Goal: Task Accomplishment & Management: Use online tool/utility

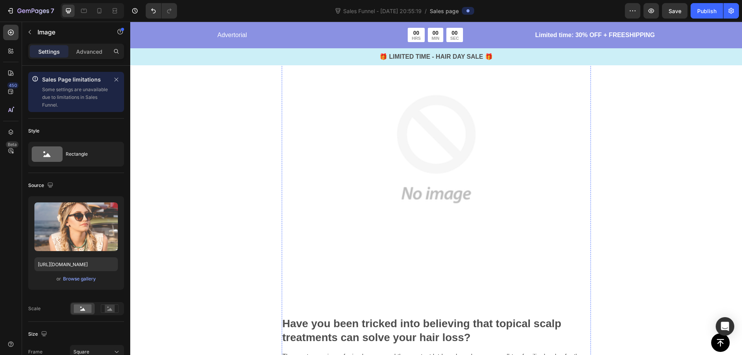
scroll to position [309, 0]
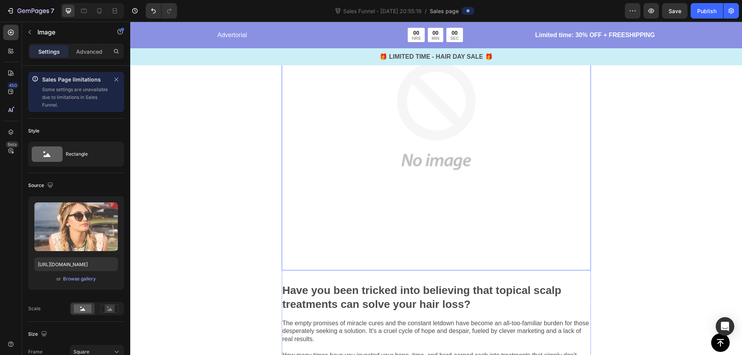
click at [353, 242] on img at bounding box center [436, 115] width 309 height 309
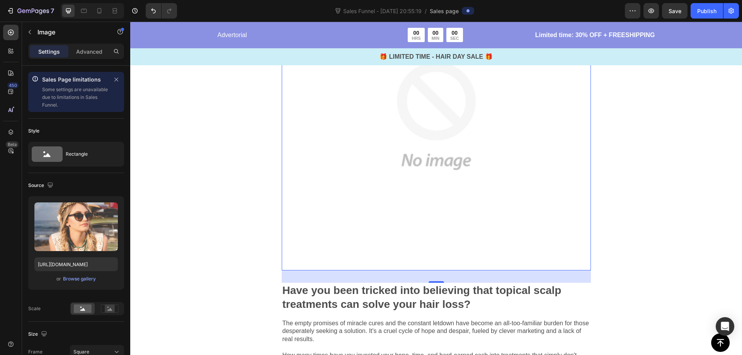
scroll to position [77, 0]
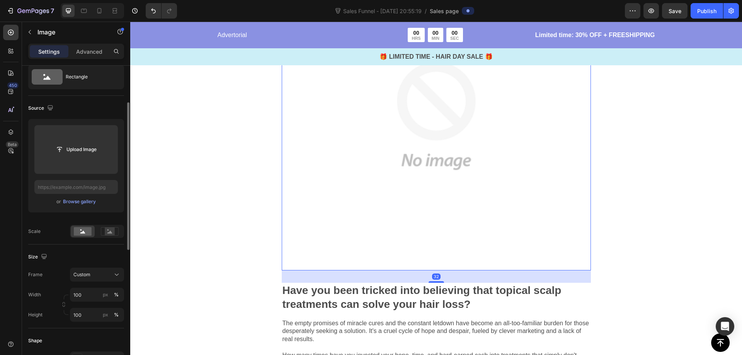
click at [350, 240] on img at bounding box center [436, 115] width 309 height 309
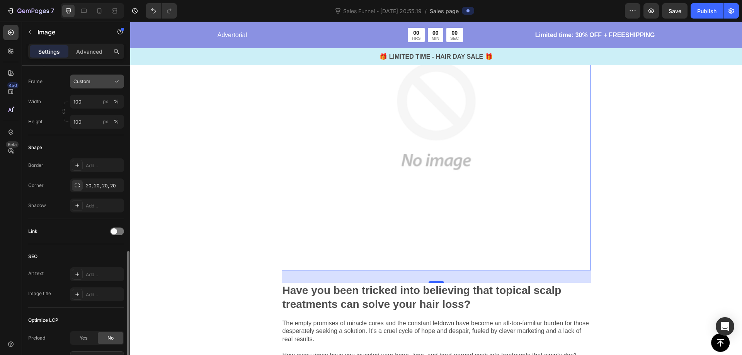
scroll to position [309, 0]
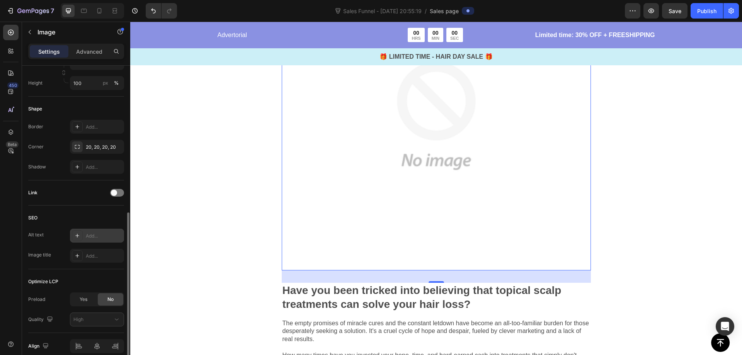
click at [77, 235] on icon at bounding box center [77, 236] width 6 height 6
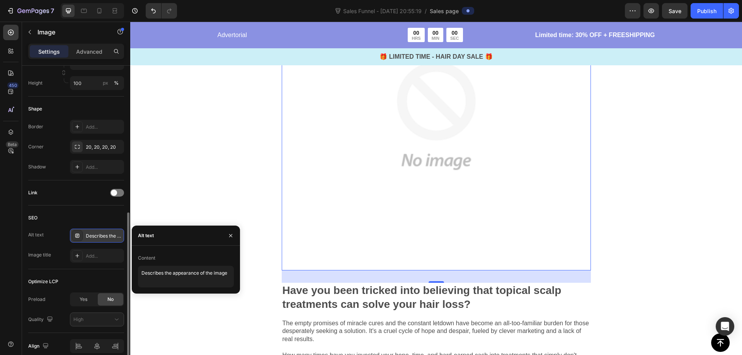
click at [116, 237] on div "Describes the appearance of the image" at bounding box center [104, 236] width 36 height 7
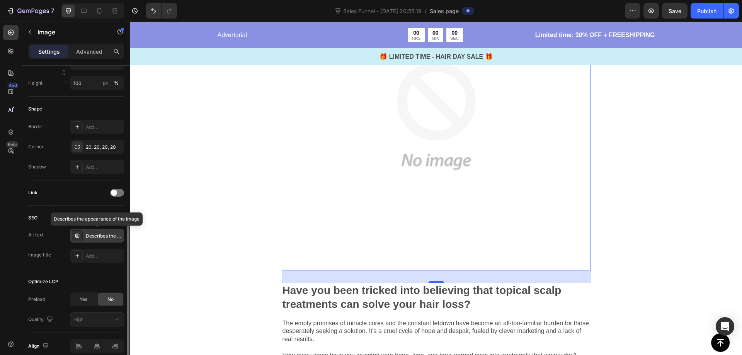
click at [104, 236] on div "Describes the appearance of the image" at bounding box center [104, 236] width 36 height 7
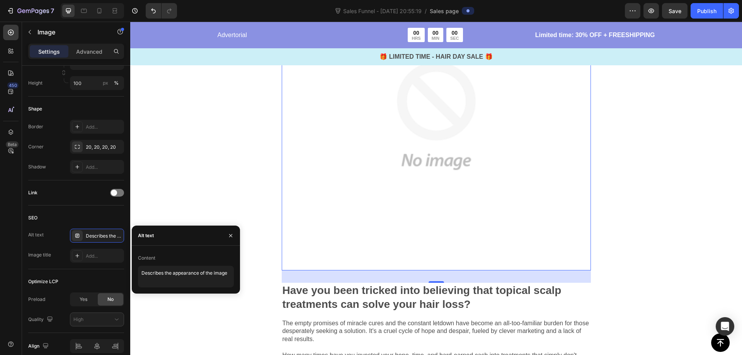
click at [171, 234] on div "Alt text" at bounding box center [186, 236] width 108 height 20
click at [170, 272] on textarea "Describes the appearance of the image" at bounding box center [186, 277] width 96 height 22
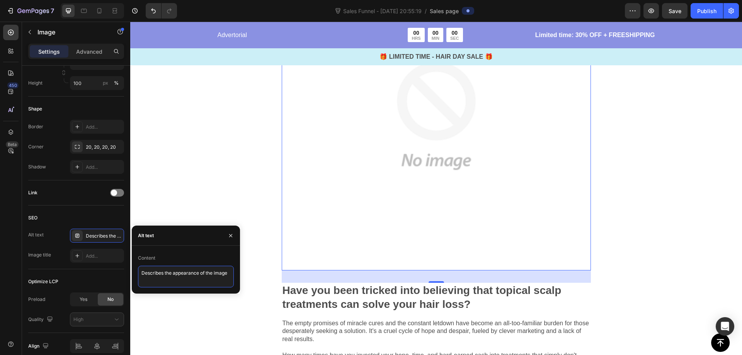
click at [199, 269] on textarea "Describes the appearance of the image" at bounding box center [186, 277] width 96 height 22
click at [210, 272] on textarea "Describes the appearance of the image" at bounding box center [186, 277] width 96 height 22
click at [215, 276] on textarea "Describes the appearance of the image·" at bounding box center [186, 277] width 96 height 22
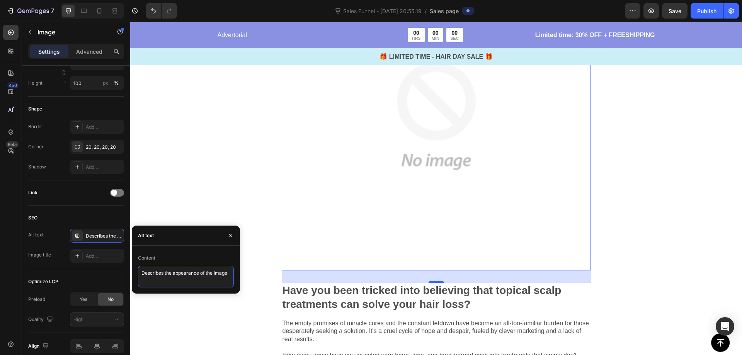
click at [215, 276] on textarea "Describes the appearance of the image·" at bounding box center [186, 277] width 96 height 22
paste textarea "By [PERSON_NAME] | [DATE]"
type textarea "By [PERSON_NAME] | [DATE]"
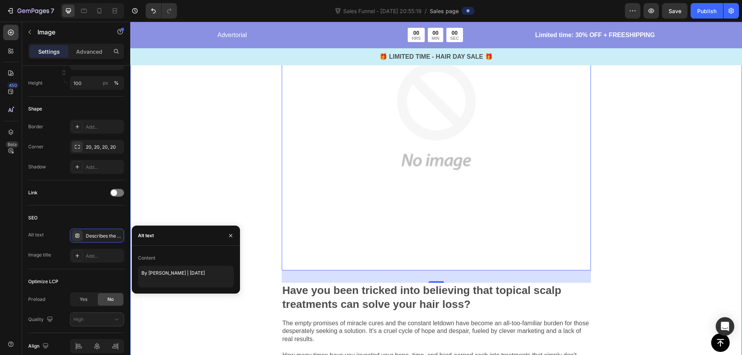
click at [181, 202] on div "Image 32 Have you been tricked into believing that topical scalp treatments can…" at bounding box center [436, 205] width 612 height 537
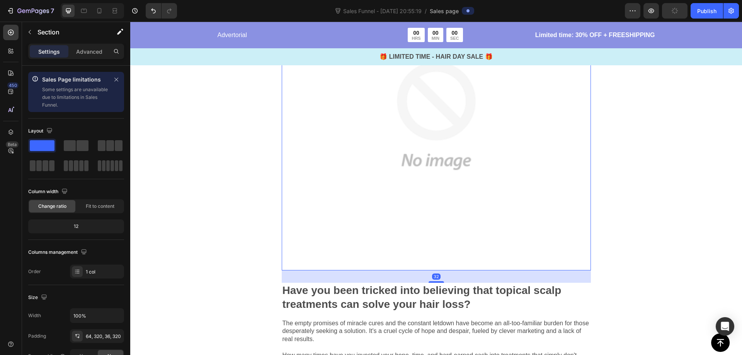
click at [411, 159] on img at bounding box center [436, 115] width 309 height 309
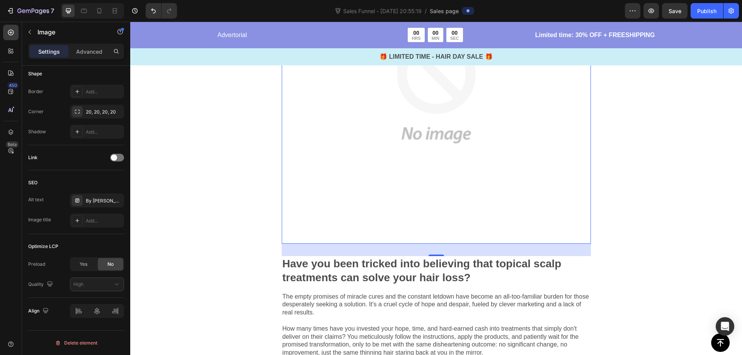
scroll to position [348, 0]
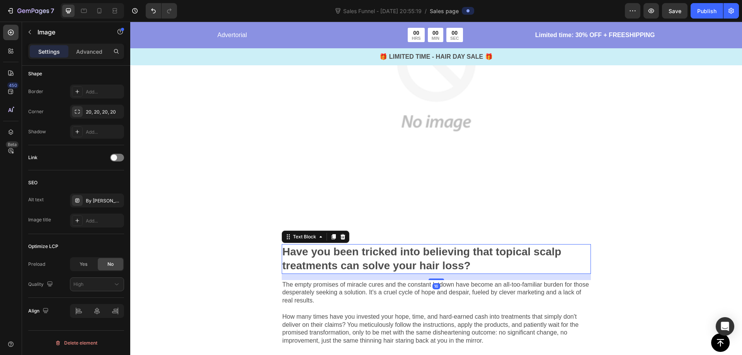
click at [348, 254] on p "Have you been tricked into believing that topical scalp treatments can solve yo…" at bounding box center [437, 259] width 308 height 28
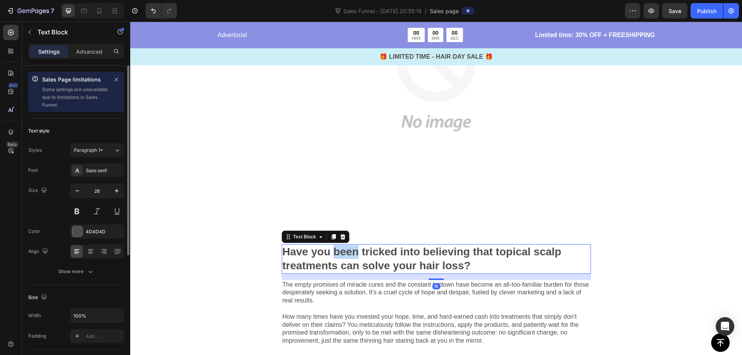
click at [348, 254] on p "Have you been tricked into believing that topical scalp treatments can solve yo…" at bounding box center [437, 259] width 308 height 28
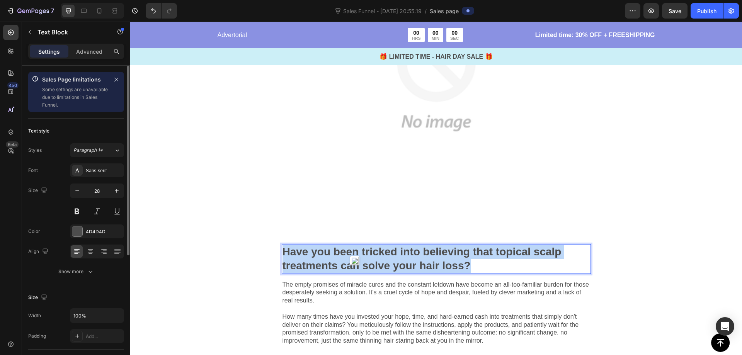
click at [348, 254] on p "Have you been tricked into believing that topical scalp treatments can solve yo…" at bounding box center [437, 259] width 308 height 28
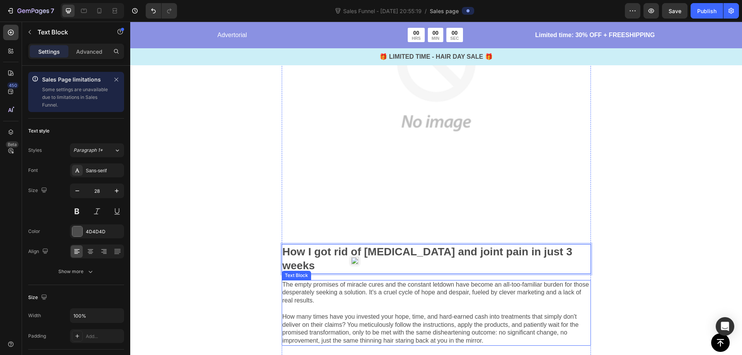
scroll to position [425, 0]
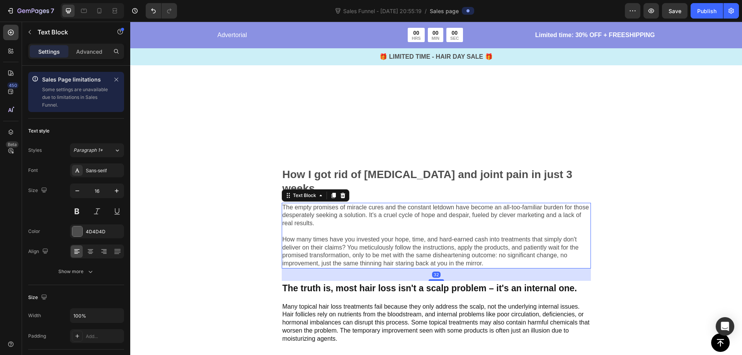
click at [347, 211] on p "The empty promises of miracle cures and the constant letdown have become an all…" at bounding box center [437, 236] width 308 height 64
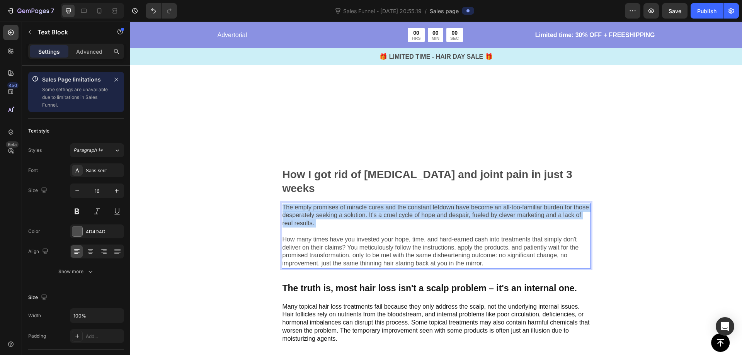
click at [347, 211] on p "The empty promises of miracle cures and the constant letdown have become an all…" at bounding box center [437, 236] width 308 height 64
drag, startPoint x: 347, startPoint y: 210, endPoint x: 280, endPoint y: 195, distance: 68.7
click at [283, 204] on p "The empty promises of miracle cures and the constant letdown have become an all…" at bounding box center [437, 236] width 308 height 64
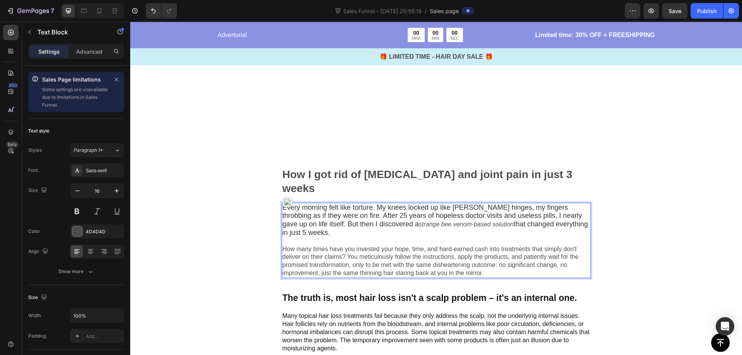
click at [324, 243] on p "Every morning felt like torture. My knees locked up like [PERSON_NAME] hinges, …" at bounding box center [437, 241] width 308 height 74
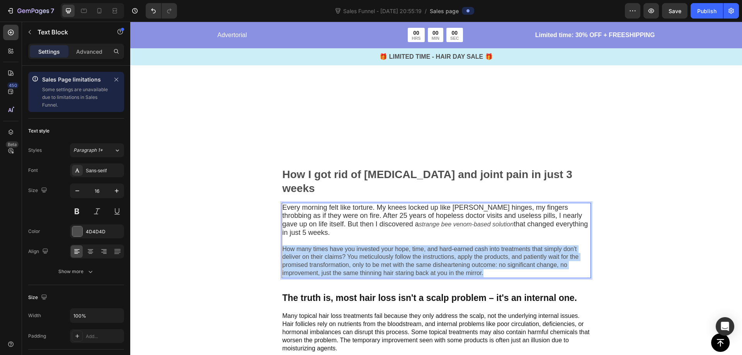
click at [324, 243] on p "Every morning felt like torture. My knees locked up like [PERSON_NAME] hinges, …" at bounding box center [437, 241] width 308 height 74
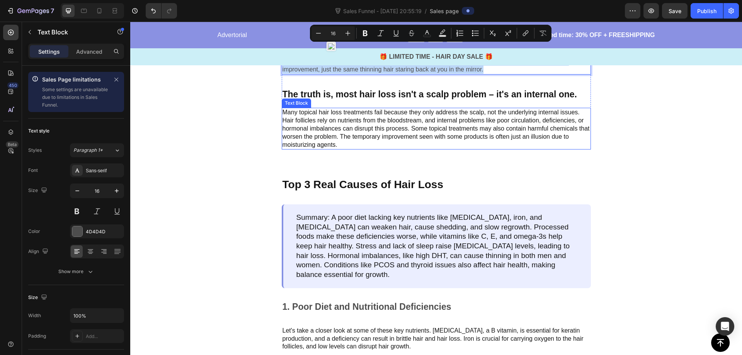
scroll to position [541, 0]
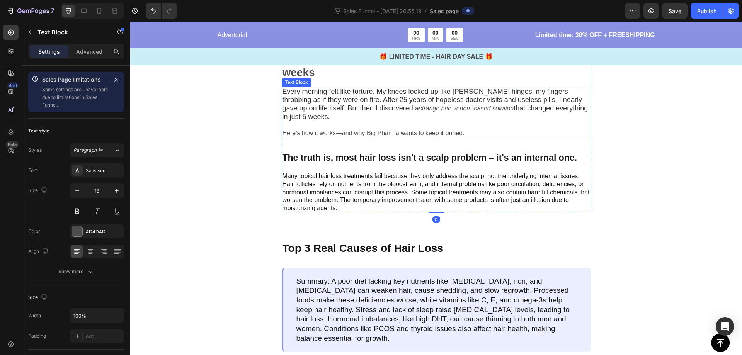
click at [426, 122] on p "Every morning felt like torture. My knees locked up like [PERSON_NAME] hinges, …" at bounding box center [437, 113] width 308 height 50
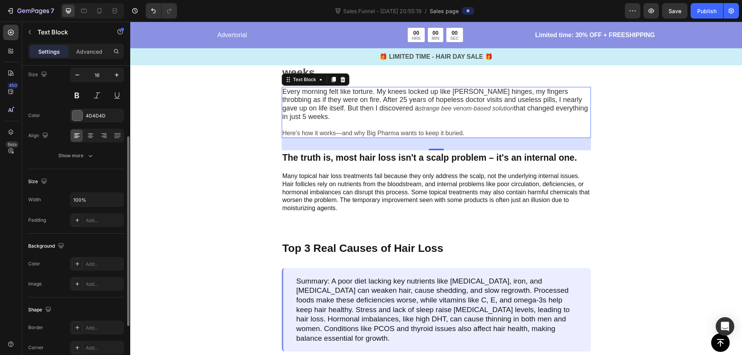
scroll to position [199, 0]
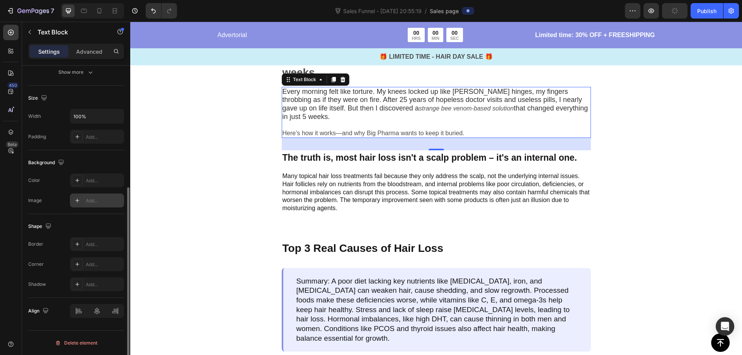
click at [76, 201] on icon at bounding box center [77, 201] width 4 height 4
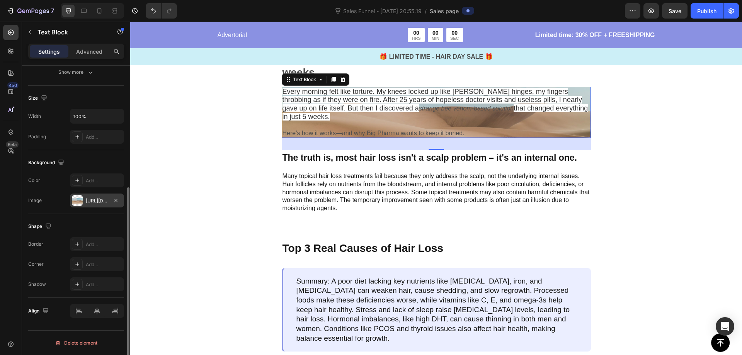
click at [423, 138] on div "32" at bounding box center [436, 144] width 309 height 12
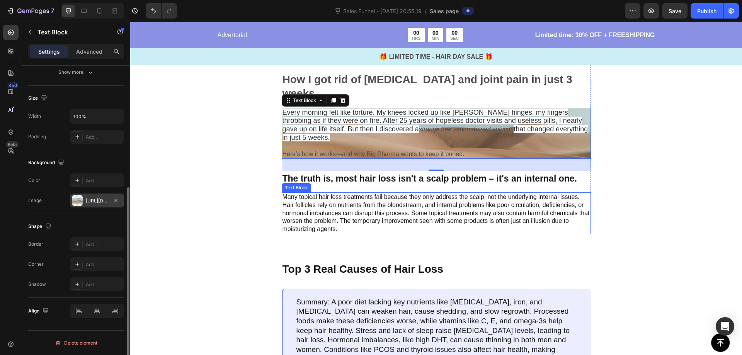
scroll to position [464, 0]
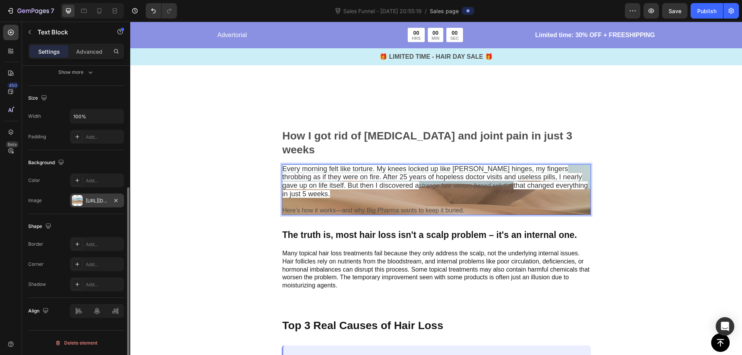
click at [95, 200] on div "[URL][DOMAIN_NAME]" at bounding box center [97, 201] width 22 height 7
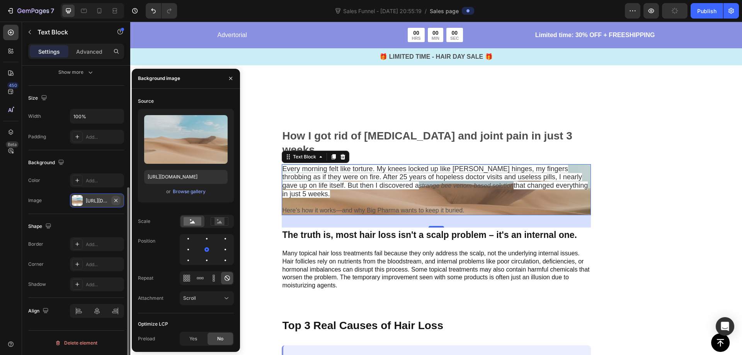
click at [114, 201] on icon "button" at bounding box center [116, 201] width 6 height 6
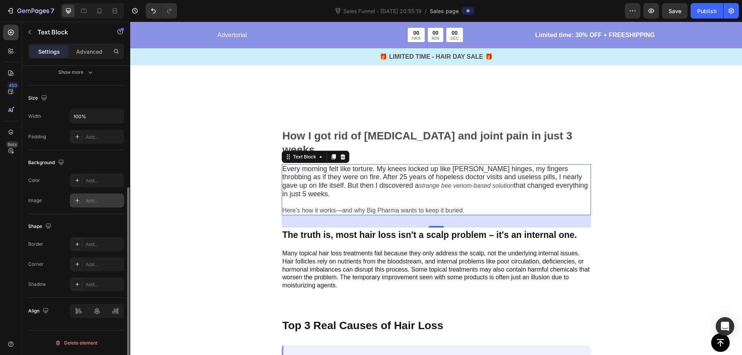
click at [433, 218] on div "32" at bounding box center [436, 221] width 9 height 6
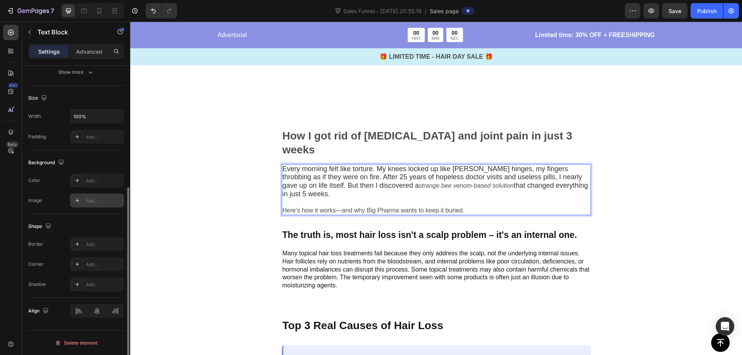
click at [572, 182] on span "that changed everything in just 5 weeks." at bounding box center [436, 190] width 306 height 16
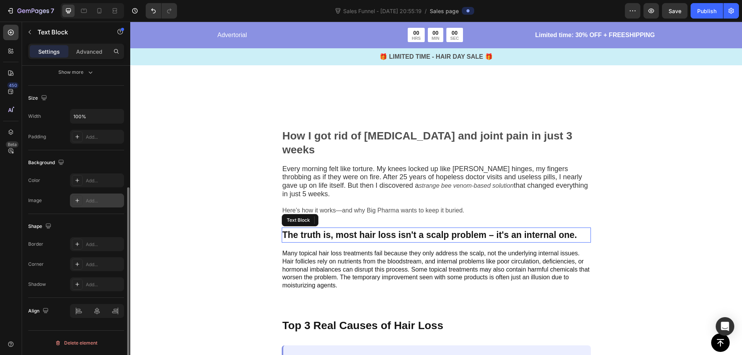
drag, startPoint x: 509, startPoint y: 215, endPoint x: 501, endPoint y: 212, distance: 8.9
click at [508, 228] on div "The truth is, most hair loss isn't a scalp problem – it's an internal one." at bounding box center [436, 235] width 309 height 15
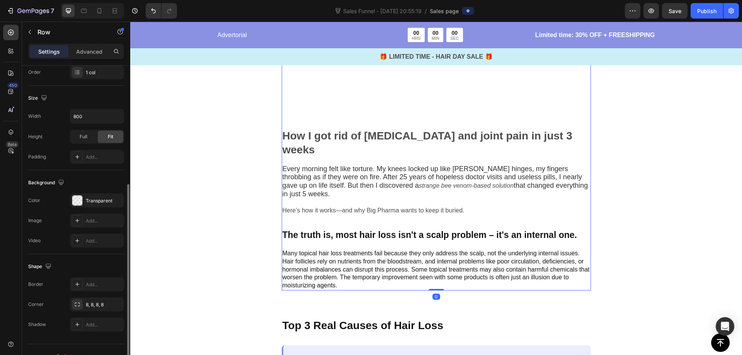
click at [479, 209] on div "Image How I got rid of [MEDICAL_DATA] and joint pain in just 3 weeks Text Block…" at bounding box center [436, 49] width 309 height 484
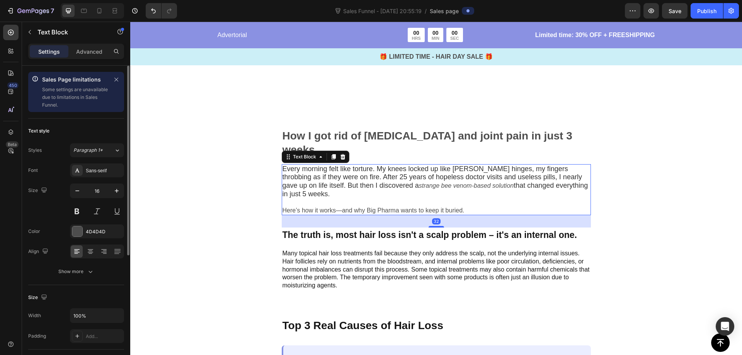
click at [426, 188] on p "Every morning felt like torture. My knees locked up like [PERSON_NAME] hinges, …" at bounding box center [437, 190] width 308 height 50
click at [89, 53] on p "Advanced" at bounding box center [89, 52] width 26 height 8
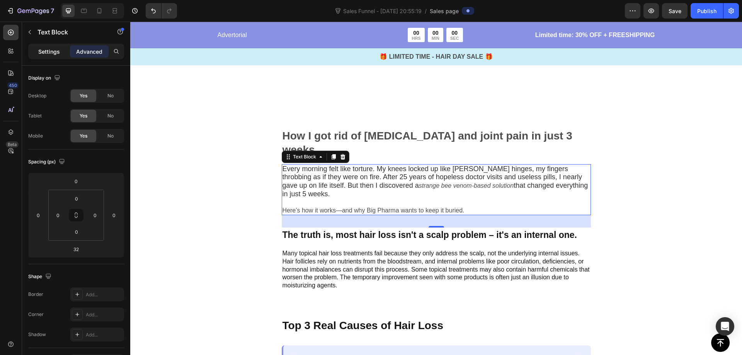
click at [46, 49] on p "Settings" at bounding box center [49, 52] width 22 height 8
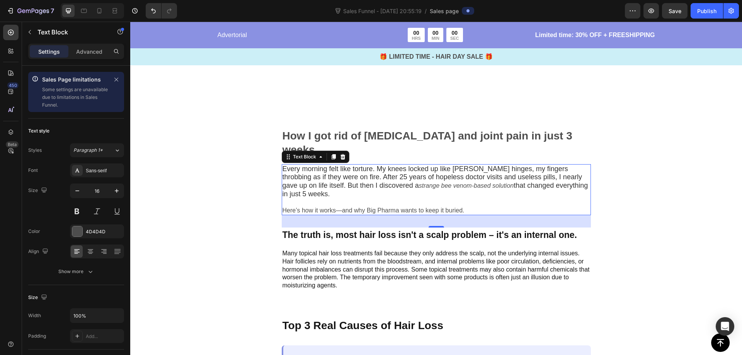
click at [434, 218] on div "32" at bounding box center [436, 221] width 9 height 6
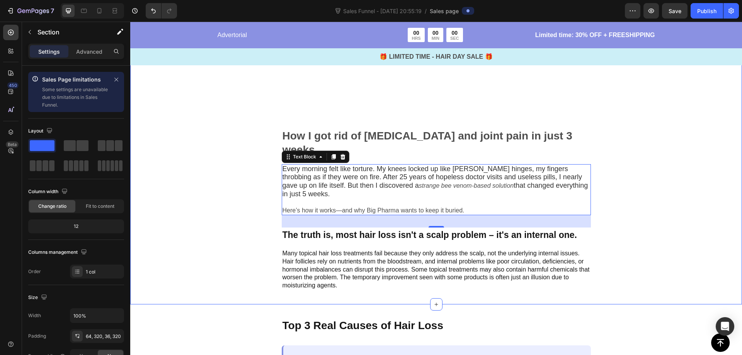
click at [638, 189] on div "Image How I got rid of [MEDICAL_DATA] and joint pain in just 3 weeks Text Block…" at bounding box center [436, 43] width 612 height 523
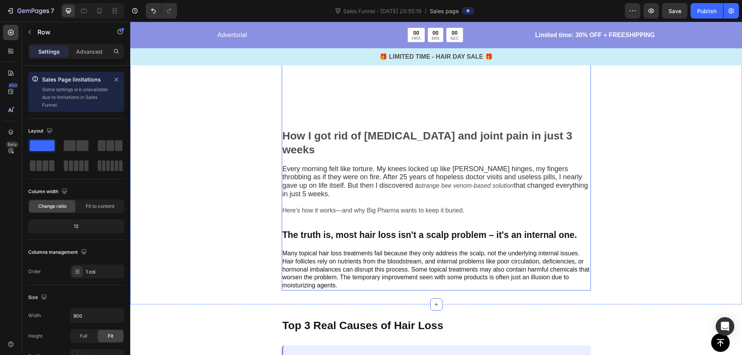
click at [549, 210] on div "Image How I got rid of [MEDICAL_DATA] and joint pain in just 3 weeks Text Block…" at bounding box center [436, 49] width 309 height 484
click at [431, 205] on div "Image How I got rid of [MEDICAL_DATA] and joint pain in just 3 weeks Text Block…" at bounding box center [436, 49] width 309 height 484
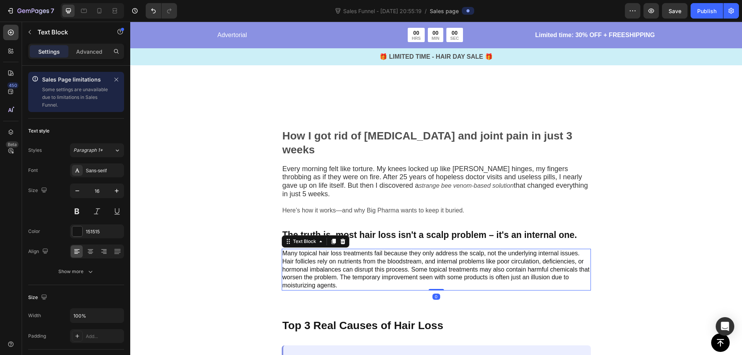
click at [427, 250] on p "Many topical hair loss treatments fail because they only address the scalp, not…" at bounding box center [437, 270] width 308 height 40
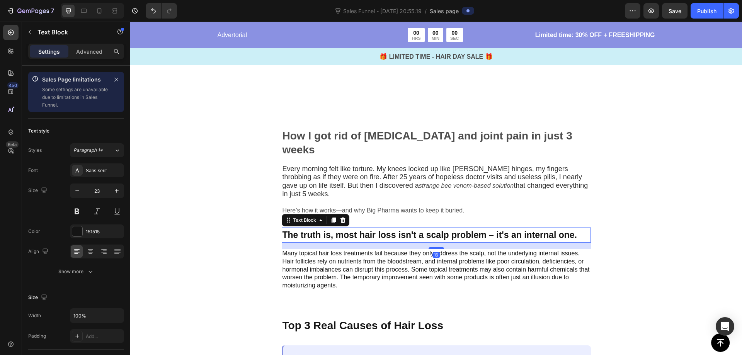
click at [426, 228] on p "The truth is, most hair loss isn't a scalp problem – it's an internal one." at bounding box center [437, 235] width 308 height 14
click at [27, 34] on icon "button" at bounding box center [30, 32] width 6 height 6
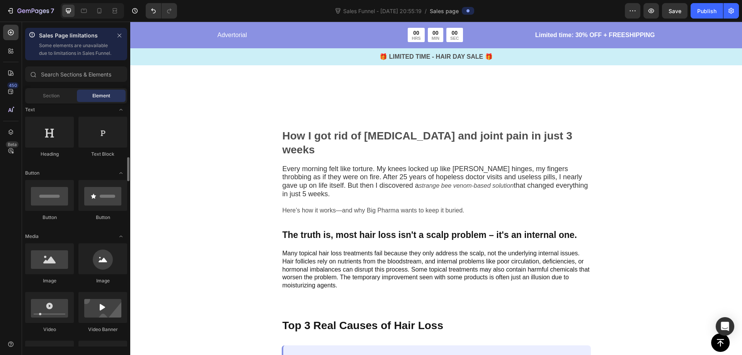
scroll to position [155, 0]
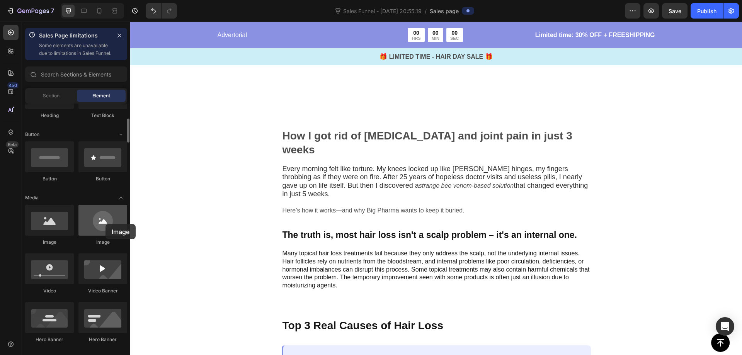
click at [106, 224] on div at bounding box center [102, 220] width 49 height 31
click at [99, 228] on div at bounding box center [102, 220] width 49 height 31
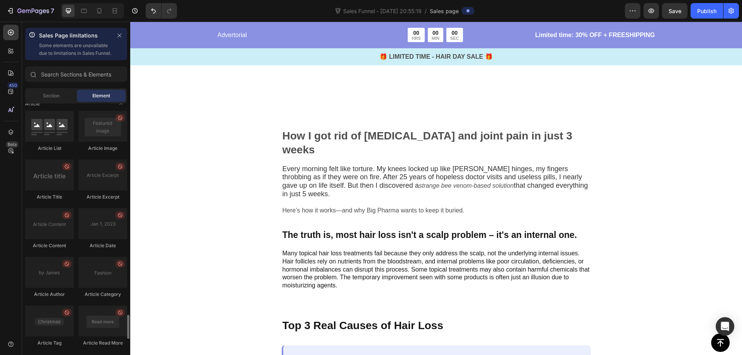
scroll to position [2218, 0]
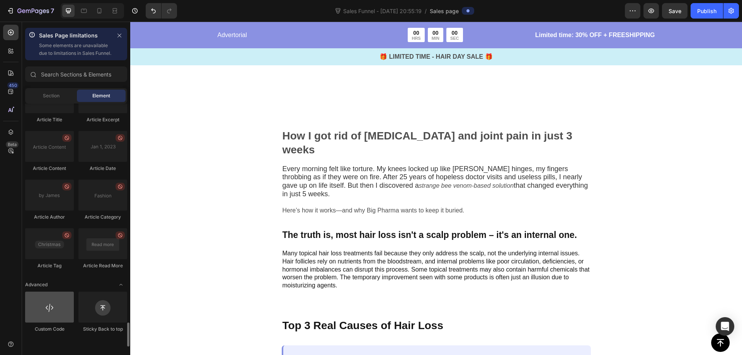
click at [55, 323] on div at bounding box center [49, 307] width 49 height 31
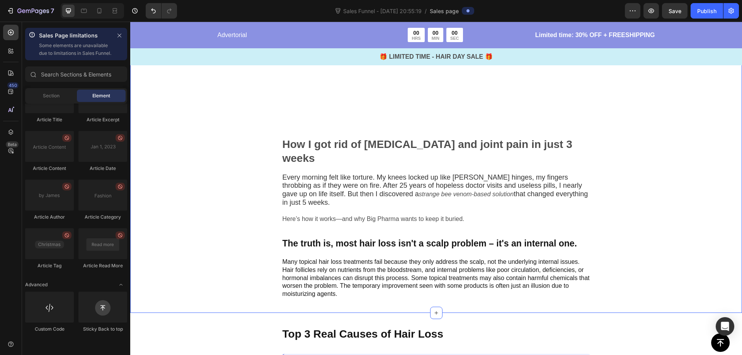
scroll to position [464, 0]
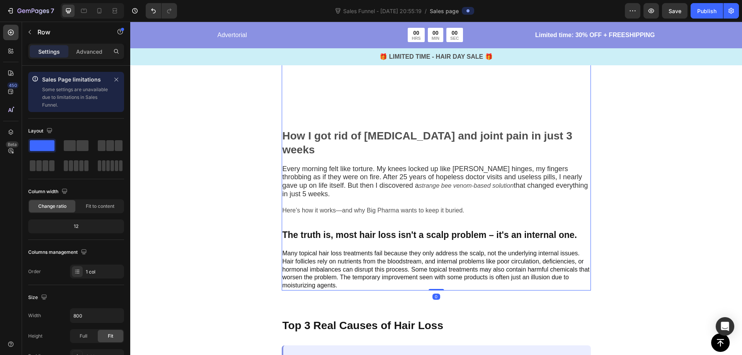
click at [409, 206] on div "Image How I got rid of [MEDICAL_DATA] and joint pain in just 3 weeks Text Block…" at bounding box center [436, 49] width 309 height 484
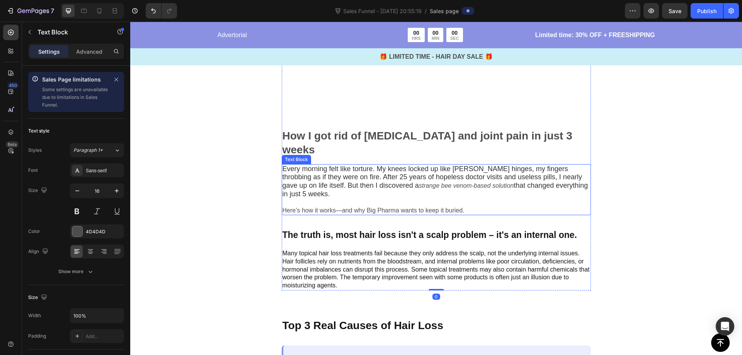
click at [418, 180] on p "Every morning felt like torture. My knees locked up like [PERSON_NAME] hinges, …" at bounding box center [437, 190] width 308 height 50
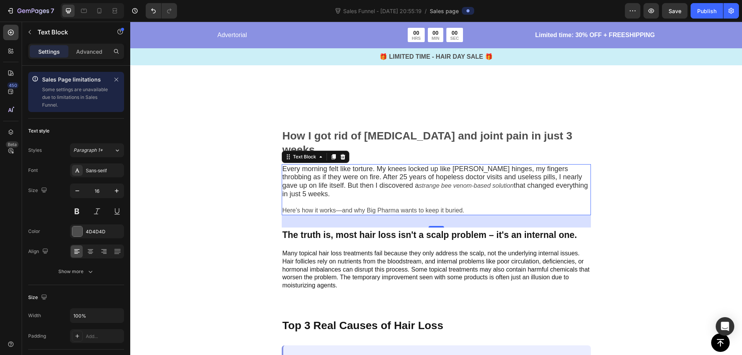
click at [412, 215] on div "32" at bounding box center [436, 221] width 309 height 12
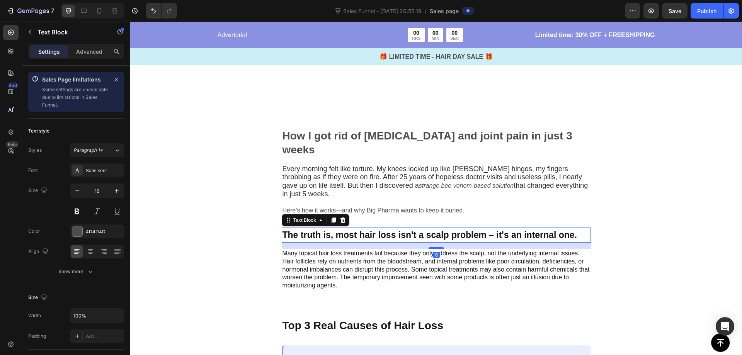
click at [412, 228] on p "The truth is, most hair loss isn't a scalp problem – it's an internal one." at bounding box center [437, 235] width 308 height 14
click at [423, 228] on p "The truth is, most hair loss isn't a scalp problem – it's an internal one." at bounding box center [437, 235] width 308 height 14
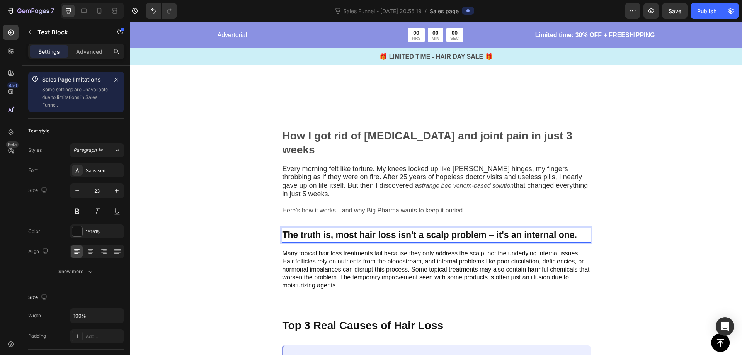
click at [423, 228] on p "The truth is, most hair loss isn't a scalp problem – it's an internal one." at bounding box center [437, 235] width 308 height 14
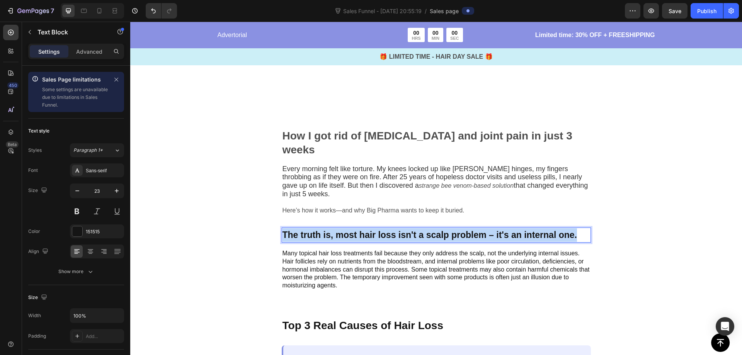
click at [423, 228] on p "The truth is, most hair loss isn't a scalp problem – it's an internal one." at bounding box center [437, 235] width 308 height 14
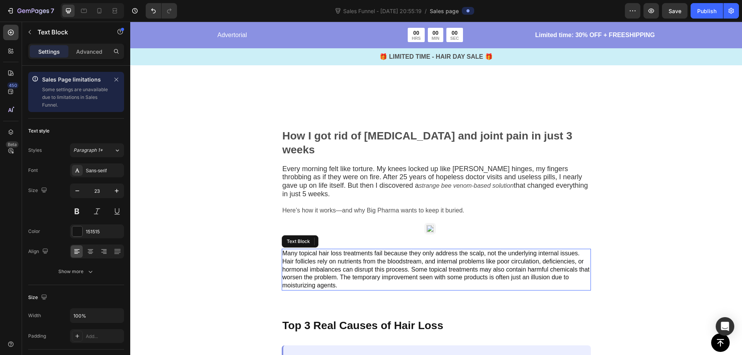
click at [419, 250] on p "Many topical hair loss treatments fail because they only address the scalp, not…" at bounding box center [437, 270] width 308 height 40
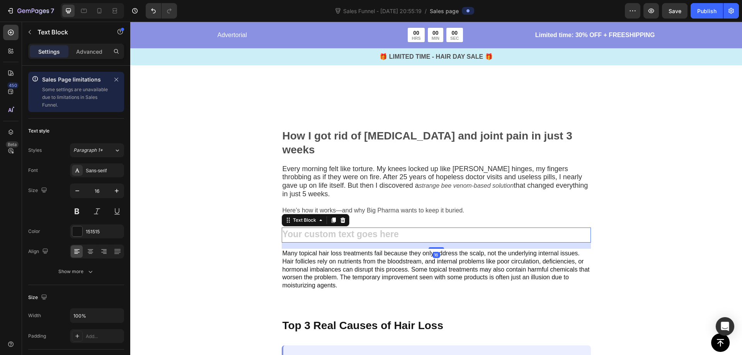
click at [416, 228] on div "Rich Text Editor. Editing area: main" at bounding box center [436, 235] width 309 height 15
click at [344, 216] on div at bounding box center [342, 220] width 9 height 9
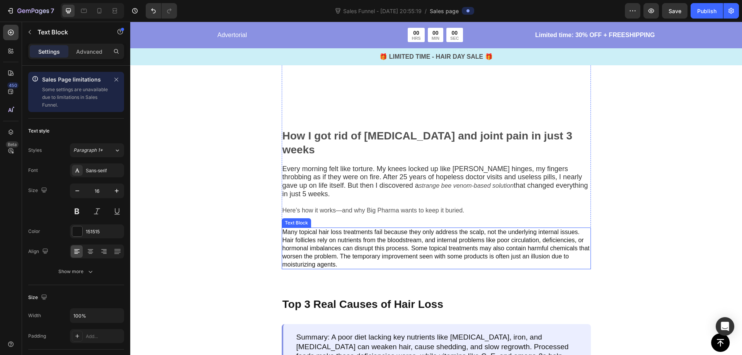
click at [372, 232] on p "Many topical hair loss treatments fail because they only address the scalp, not…" at bounding box center [437, 248] width 308 height 40
click at [396, 236] on p "Many topical hair loss treatments fail because they only address the scalp, not…" at bounding box center [437, 248] width 308 height 40
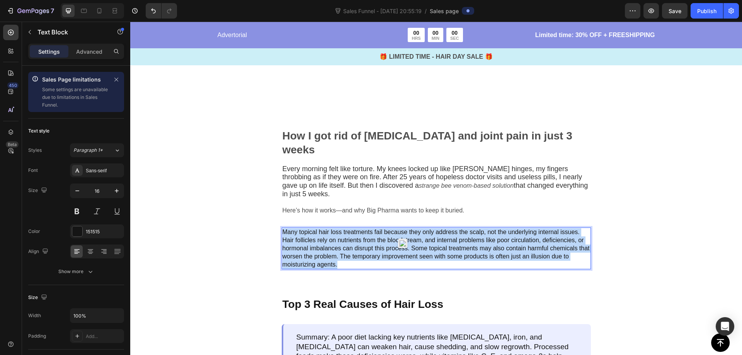
click at [396, 236] on p "Many topical hair loss treatments fail because they only address the scalp, not…" at bounding box center [437, 248] width 308 height 40
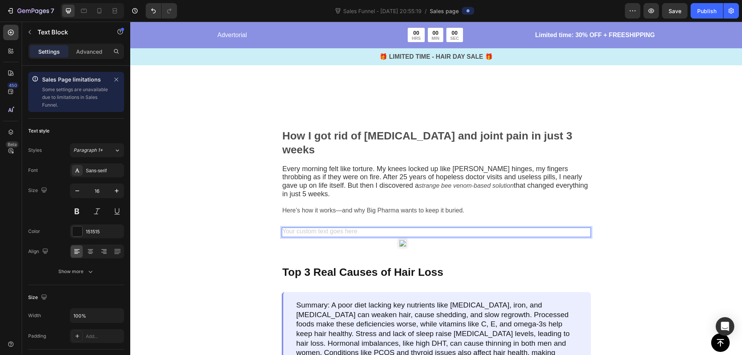
click at [414, 228] on div "Rich Text Editor. Editing area: main" at bounding box center [436, 233] width 309 height 10
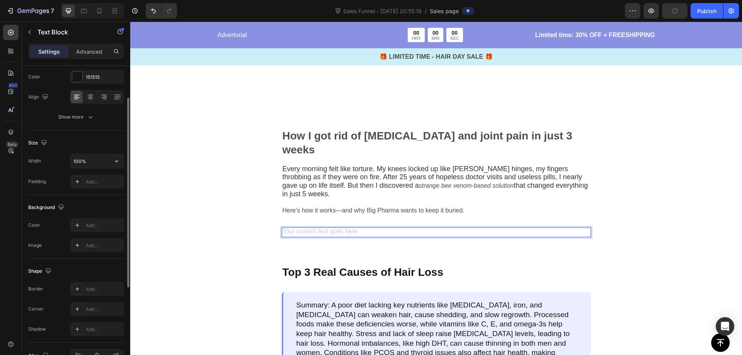
scroll to position [193, 0]
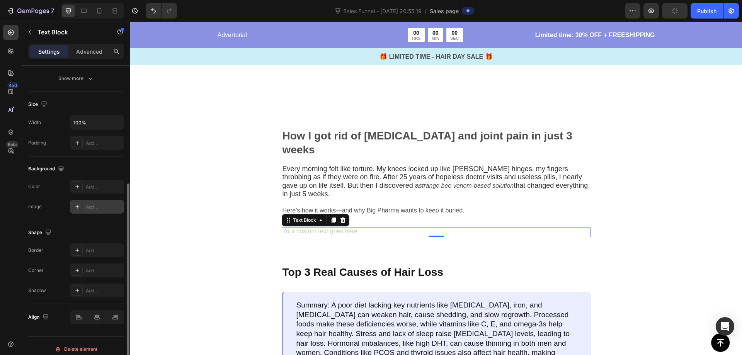
click at [97, 208] on div "Add..." at bounding box center [104, 207] width 36 height 7
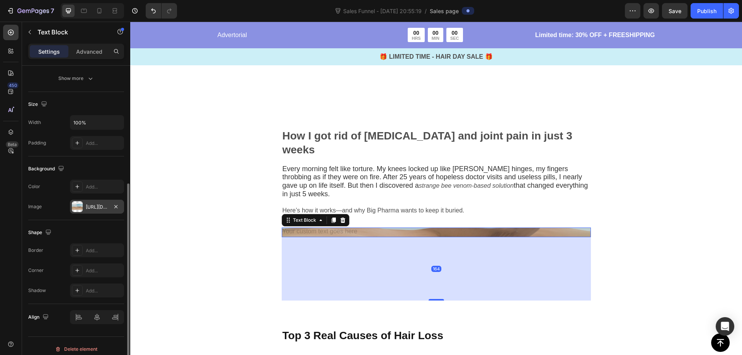
drag, startPoint x: 433, startPoint y: 222, endPoint x: 442, endPoint y: 286, distance: 64.0
click at [442, 237] on div "164" at bounding box center [436, 237] width 309 height 0
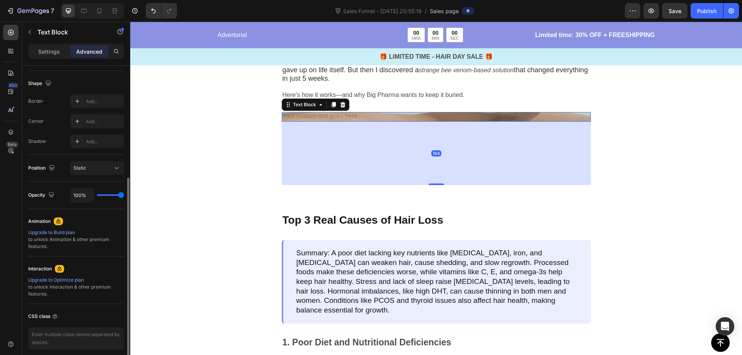
scroll to position [580, 0]
click at [391, 152] on div "164" at bounding box center [436, 152] width 309 height 63
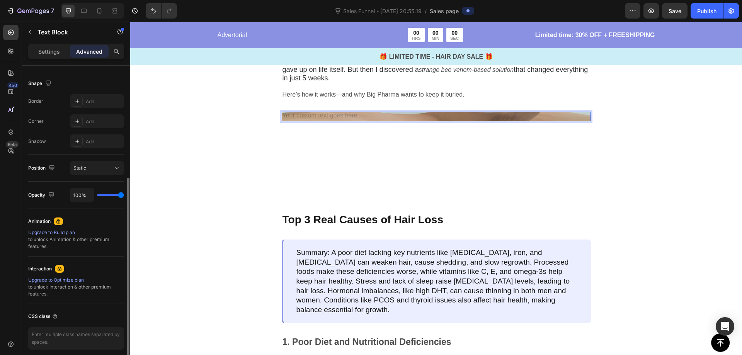
click at [420, 112] on div "Rich Text Editor. Editing area: main" at bounding box center [436, 117] width 309 height 10
click at [427, 112] on div "Rich Text Editor. Editing area: main" at bounding box center [436, 117] width 309 height 10
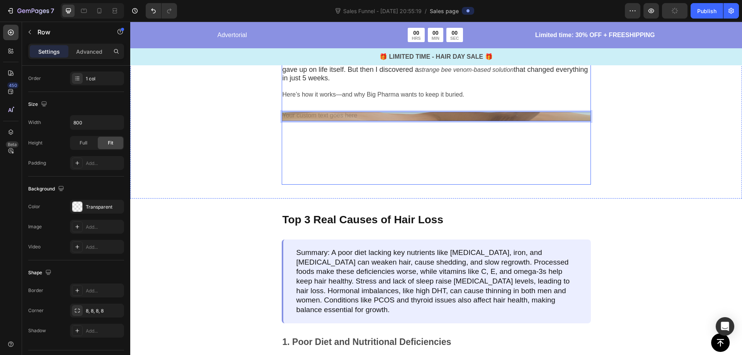
scroll to position [0, 0]
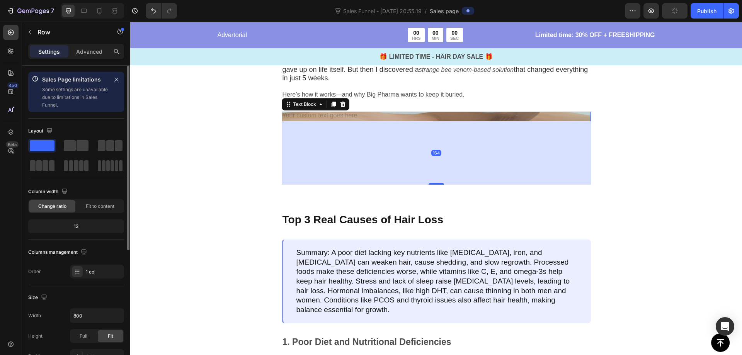
click at [420, 112] on div "Rich Text Editor. Editing area: main" at bounding box center [436, 117] width 309 height 10
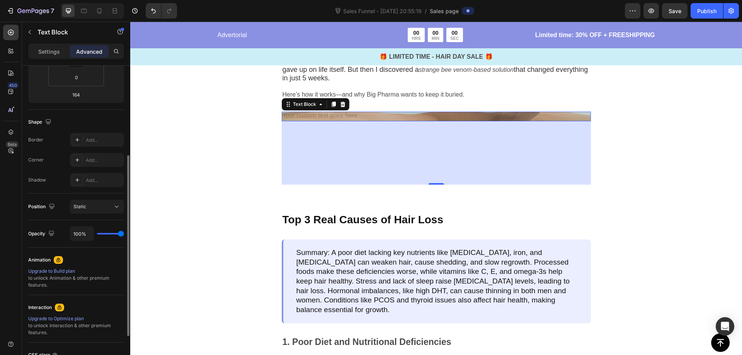
scroll to position [225, 0]
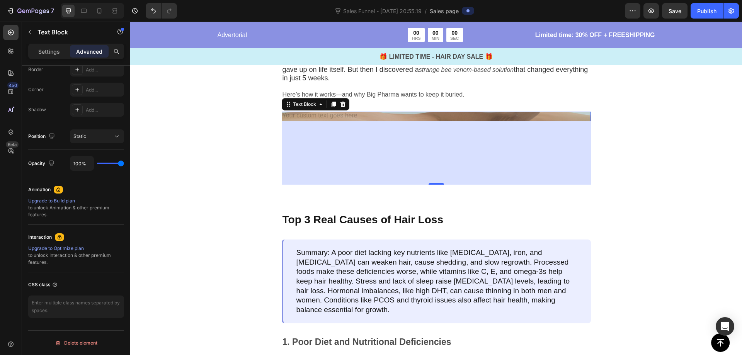
click at [310, 112] on div "Rich Text Editor. Editing area: main" at bounding box center [436, 117] width 309 height 10
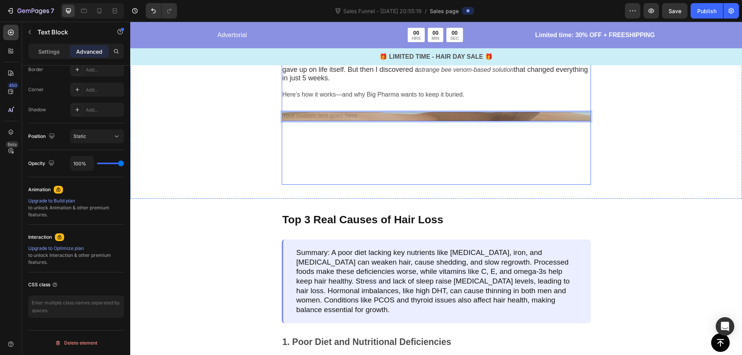
drag, startPoint x: 281, startPoint y: 106, endPoint x: 315, endPoint y: 106, distance: 34.8
click at [327, 112] on div "Rich Text Editor. Editing area: main" at bounding box center [436, 117] width 309 height 10
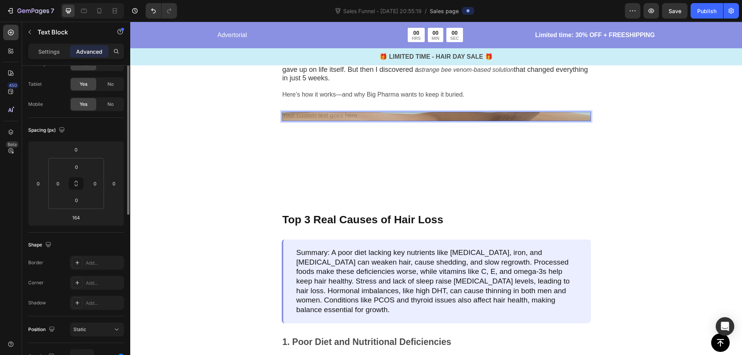
scroll to position [0, 0]
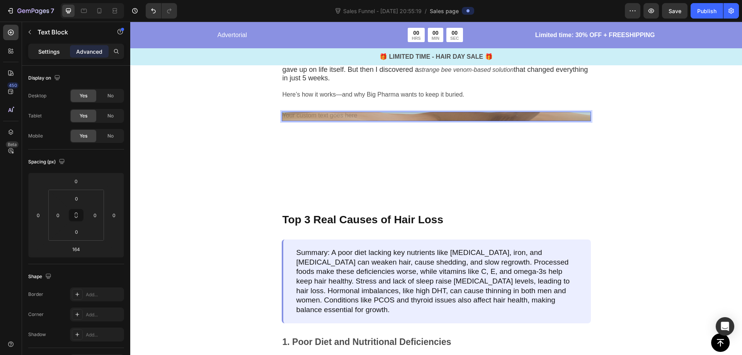
click at [51, 54] on p "Settings" at bounding box center [49, 52] width 22 height 8
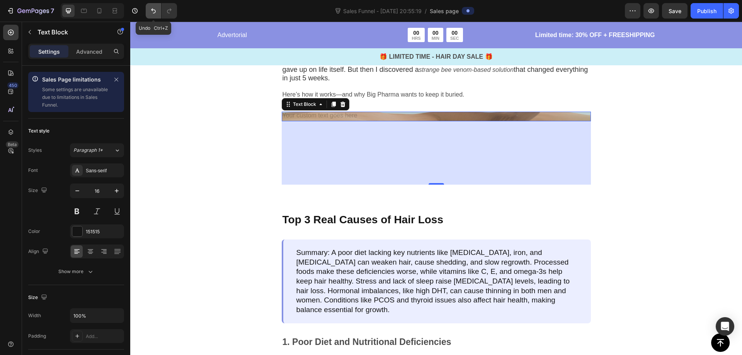
click at [151, 11] on icon "Undo/Redo" at bounding box center [154, 11] width 8 height 8
click at [151, 12] on icon "Undo/Redo" at bounding box center [154, 11] width 8 height 8
click at [154, 12] on icon "Undo/Redo" at bounding box center [154, 11] width 8 height 8
click at [155, 13] on icon "Undo/Redo" at bounding box center [154, 11] width 8 height 8
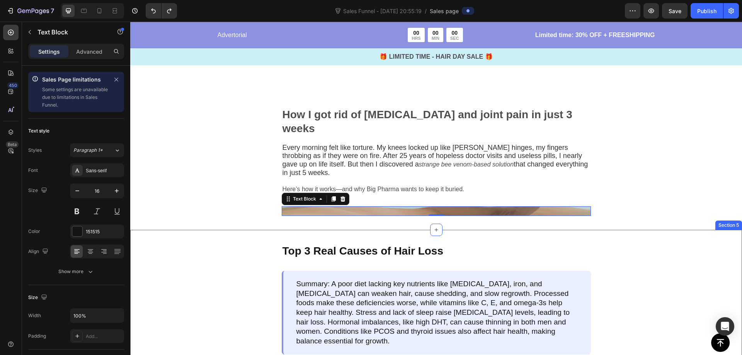
scroll to position [464, 0]
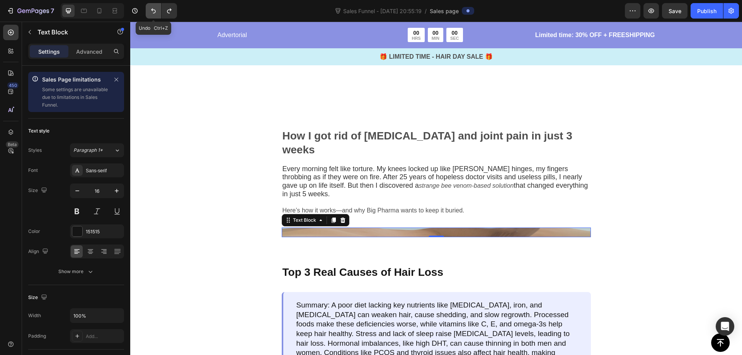
click at [151, 10] on icon "Undo/Redo" at bounding box center [154, 11] width 8 height 8
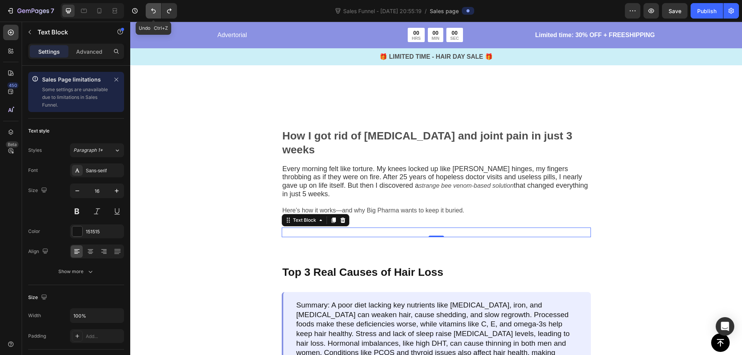
click at [151, 10] on icon "Undo/Redo" at bounding box center [154, 11] width 8 height 8
click at [152, 14] on icon "Undo/Redo" at bounding box center [154, 11] width 8 height 8
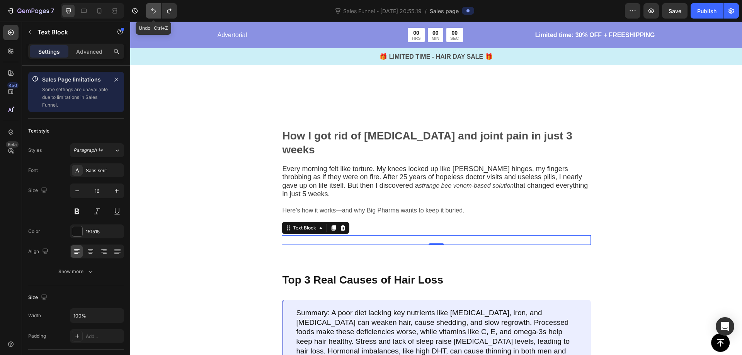
click at [149, 15] on button "Undo/Redo" at bounding box center [153, 10] width 15 height 15
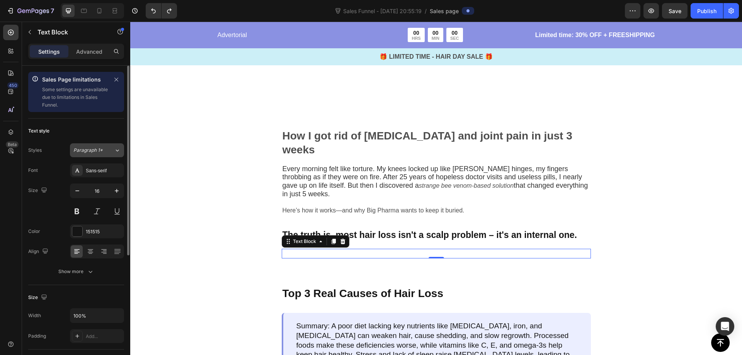
click at [107, 147] on button "Paragraph 1*" at bounding box center [97, 150] width 54 height 14
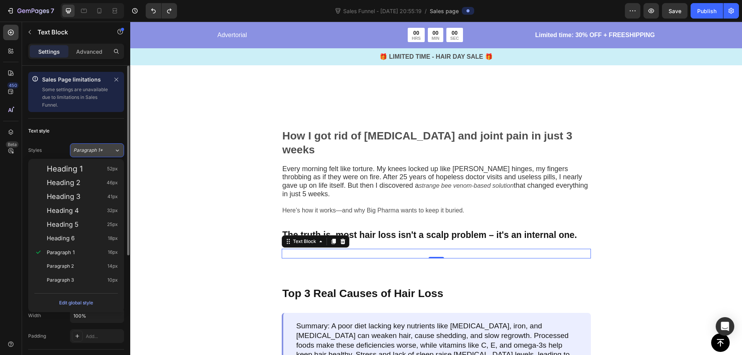
click at [107, 147] on button "Paragraph 1*" at bounding box center [97, 150] width 54 height 14
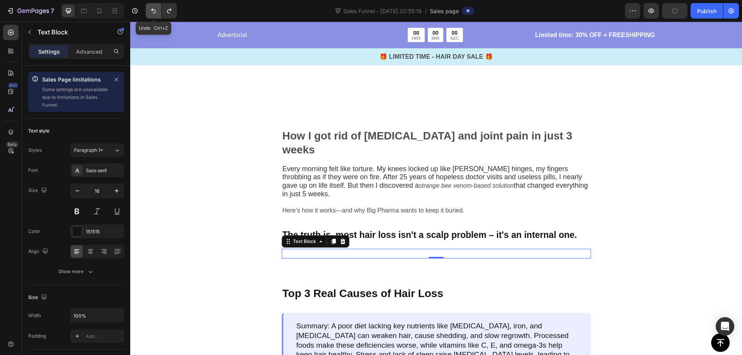
click at [155, 7] on icon "Undo/Redo" at bounding box center [154, 11] width 8 height 8
click at [332, 239] on icon at bounding box center [333, 241] width 4 height 5
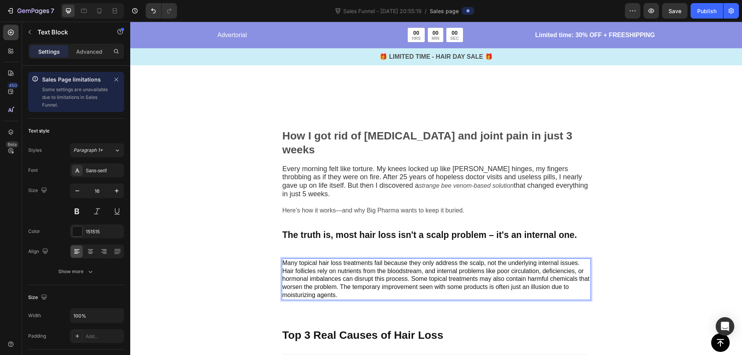
click at [338, 259] on p "Many topical hair loss treatments fail because they only address the scalp, not…" at bounding box center [437, 279] width 308 height 40
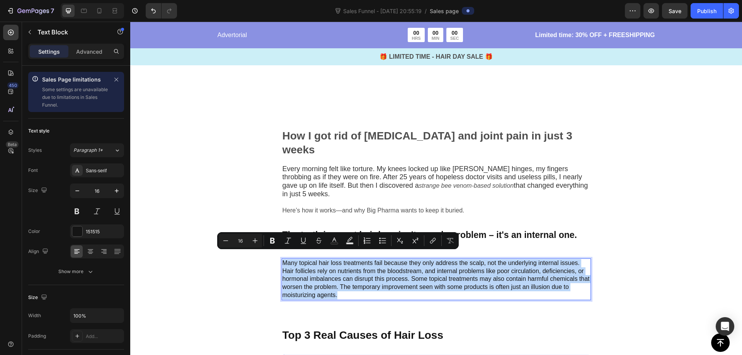
click at [338, 259] on p "Many topical hair loss treatments fail because they only address the scalp, not…" at bounding box center [437, 279] width 308 height 40
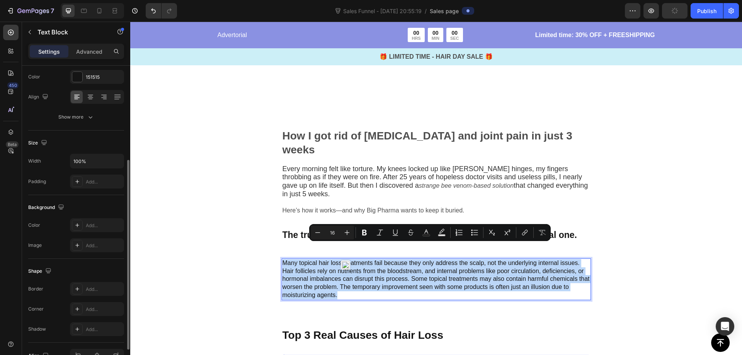
scroll to position [193, 0]
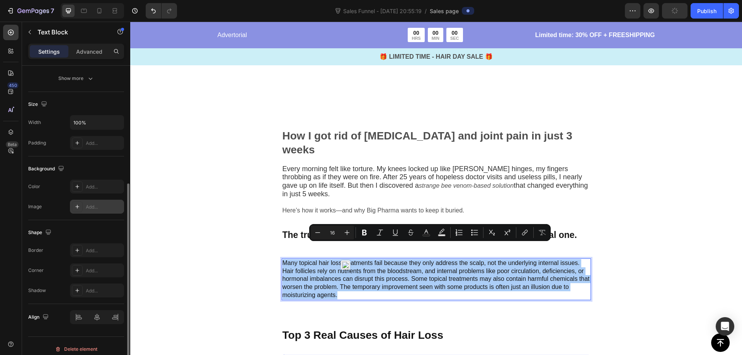
click at [95, 205] on div "Add..." at bounding box center [104, 207] width 36 height 7
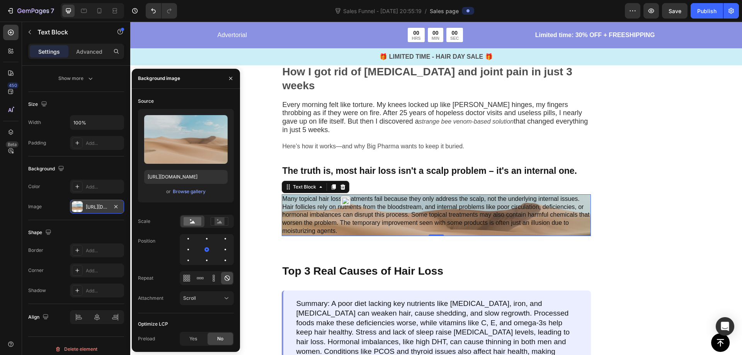
scroll to position [541, 0]
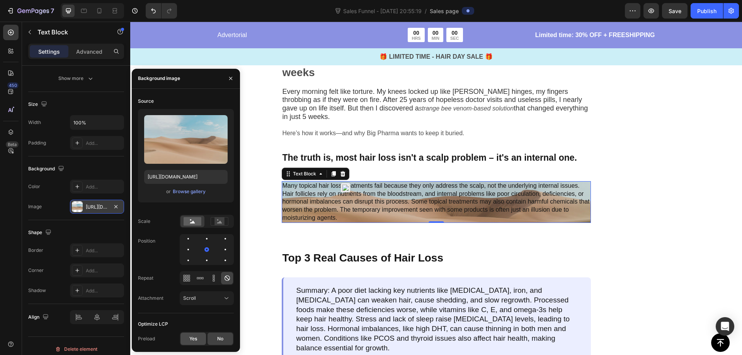
click at [190, 338] on span "Yes" at bounding box center [193, 339] width 8 height 7
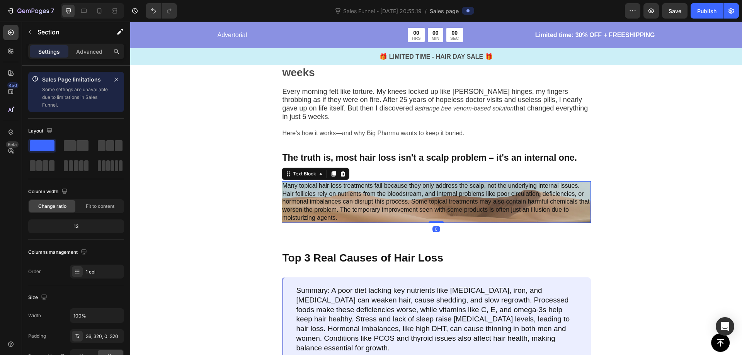
click at [430, 194] on p "Many topical hair loss treatments fail because they only address the scalp, not…" at bounding box center [437, 202] width 308 height 40
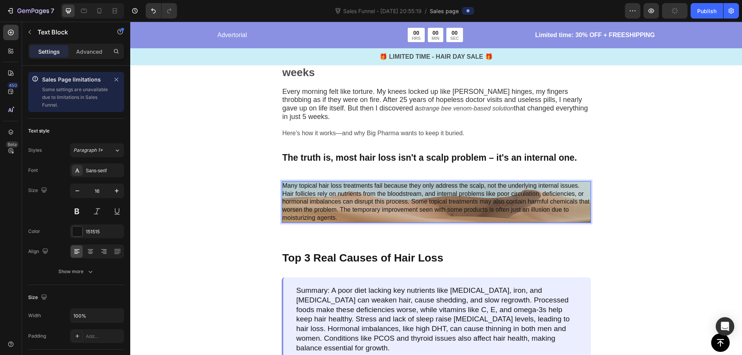
click at [432, 203] on p "Many topical hair loss treatments fail because they only address the scalp, not…" at bounding box center [437, 202] width 308 height 40
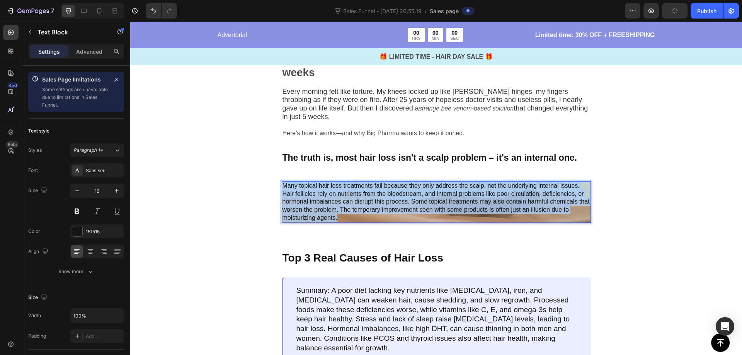
drag, startPoint x: 422, startPoint y: 204, endPoint x: 280, endPoint y: 170, distance: 145.8
click at [283, 182] on p "Many topical hair loss treatments fail because they only address the scalp, not…" at bounding box center [437, 202] width 308 height 40
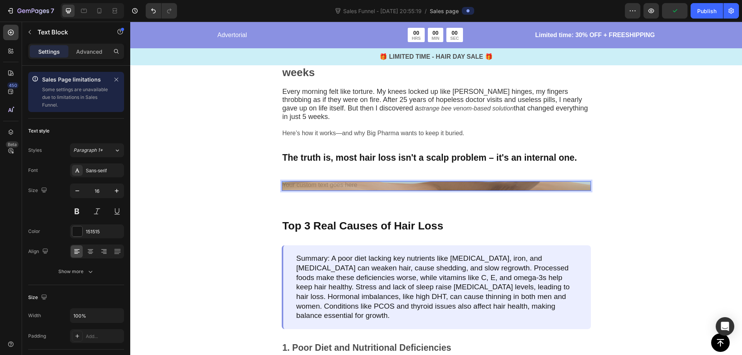
click at [368, 181] on div "Rich Text Editor. Editing area: main" at bounding box center [436, 186] width 309 height 10
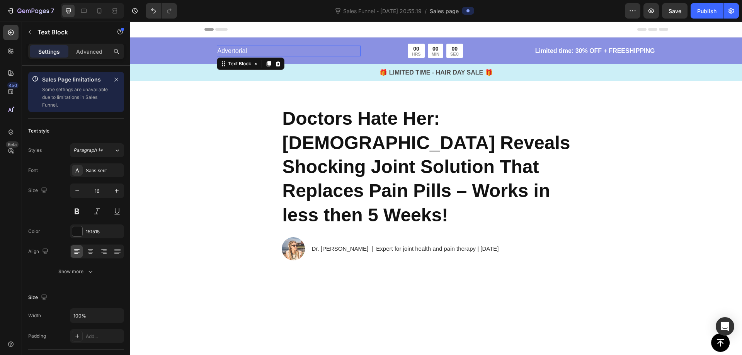
click at [264, 49] on p "Advertorial" at bounding box center [289, 50] width 142 height 9
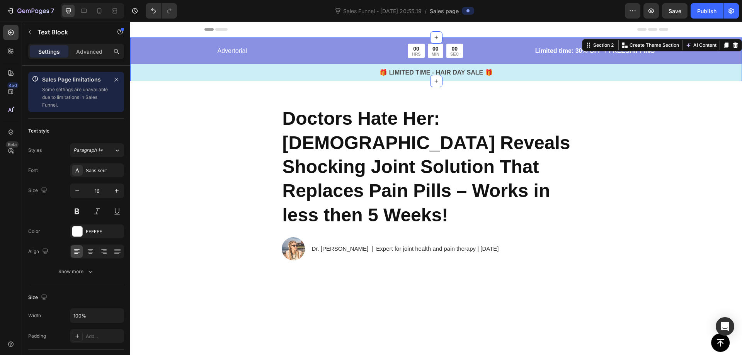
click at [145, 53] on div "Advertorial Text Block 00 HRS 00 MIN 00 SEC Countdown Timer Row Limited time: 3…" at bounding box center [436, 63] width 612 height 38
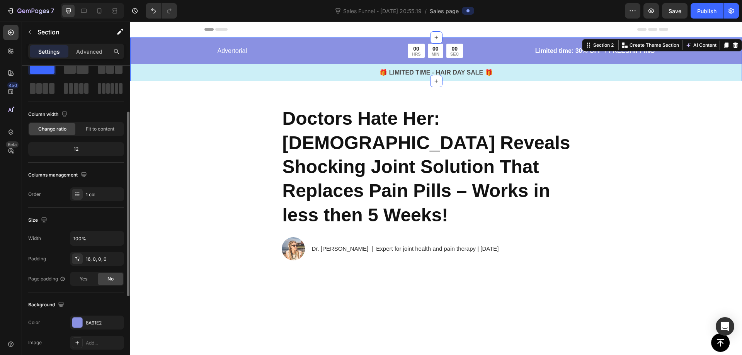
scroll to position [155, 0]
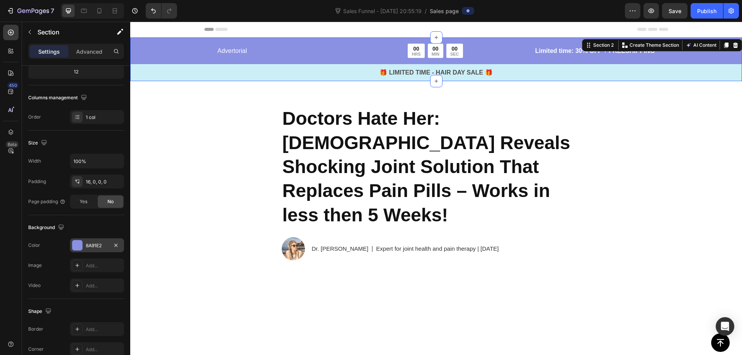
click at [80, 244] on div at bounding box center [77, 245] width 10 height 10
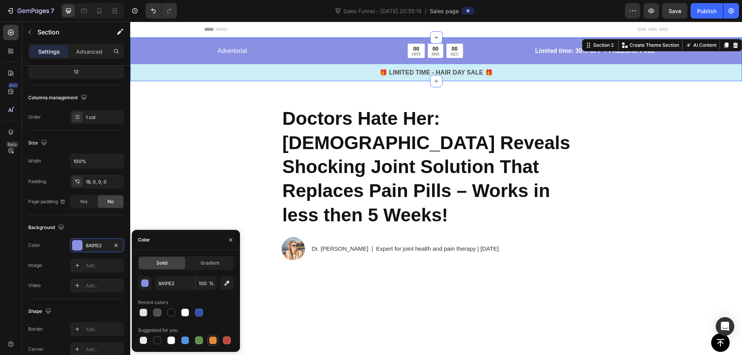
click at [213, 339] on div at bounding box center [213, 341] width 8 height 8
type input "E4893A"
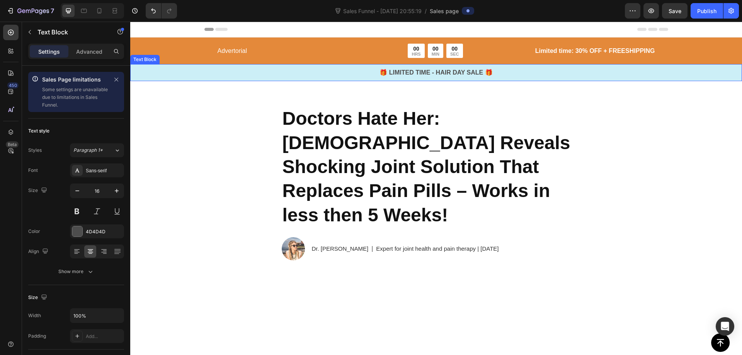
click at [215, 73] on p "🎁 LIMITED TIME - HAIR DAY SALE 🎁" at bounding box center [436, 72] width 610 height 9
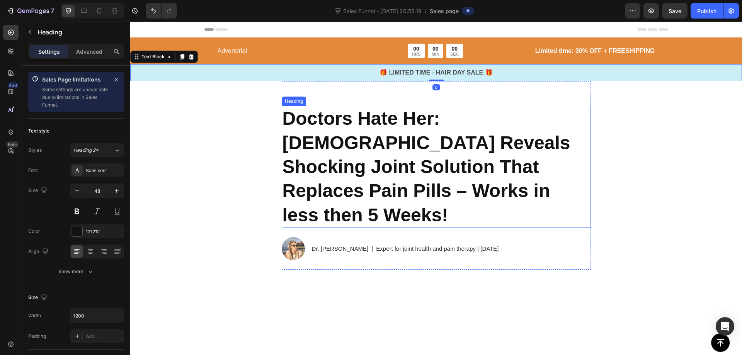
click at [356, 126] on strong "Doctors Hate Her: [DEMOGRAPHIC_DATA] Reveals Shocking Joint Solution That Repla…" at bounding box center [427, 166] width 288 height 117
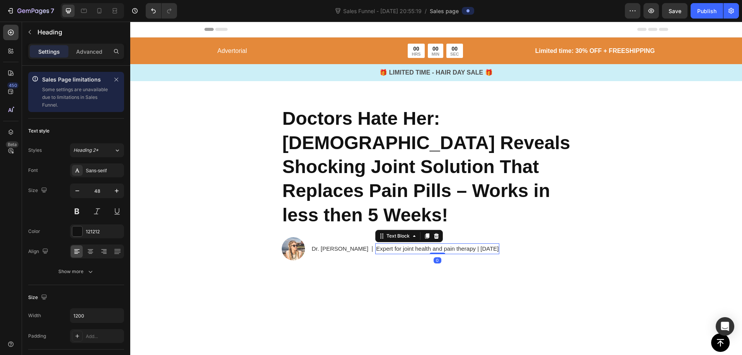
click at [375, 244] on div "Expert for joint health and pain therapy | [DATE]" at bounding box center [437, 249] width 124 height 11
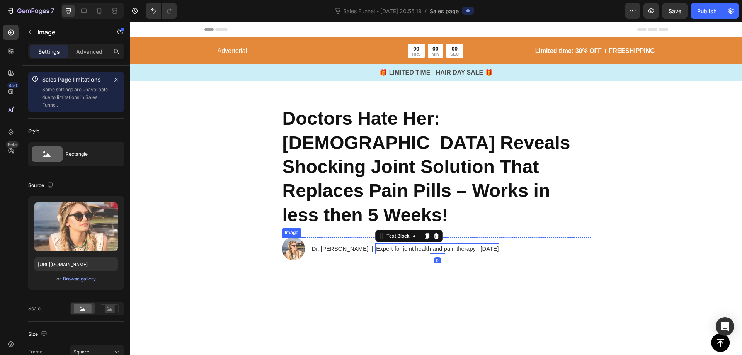
click at [288, 237] on img at bounding box center [293, 248] width 23 height 23
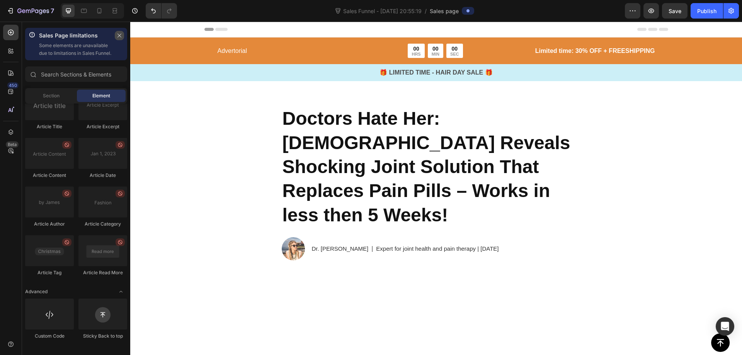
click at [119, 33] on icon "button" at bounding box center [119, 35] width 5 height 5
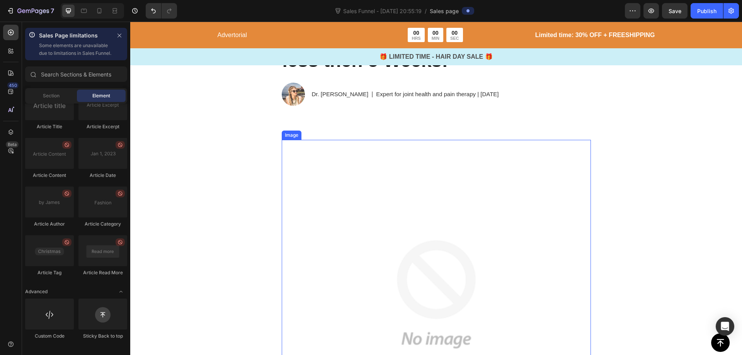
scroll to position [2170, 0]
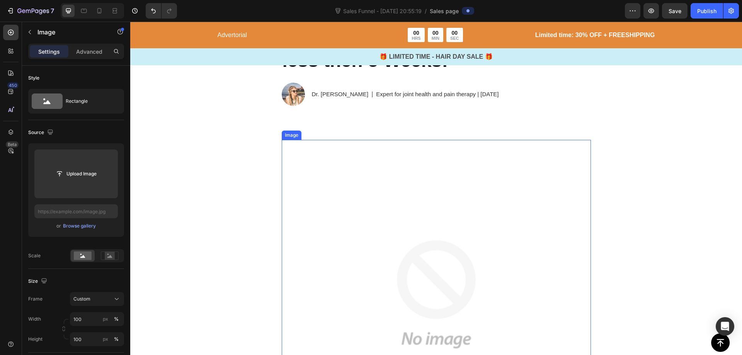
click at [377, 140] on img at bounding box center [436, 294] width 309 height 309
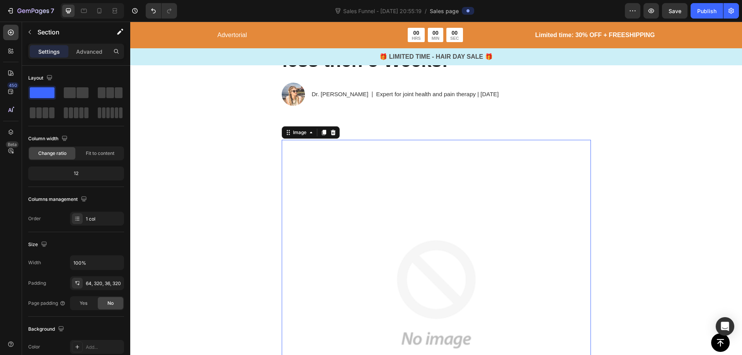
click at [423, 140] on img at bounding box center [436, 294] width 309 height 309
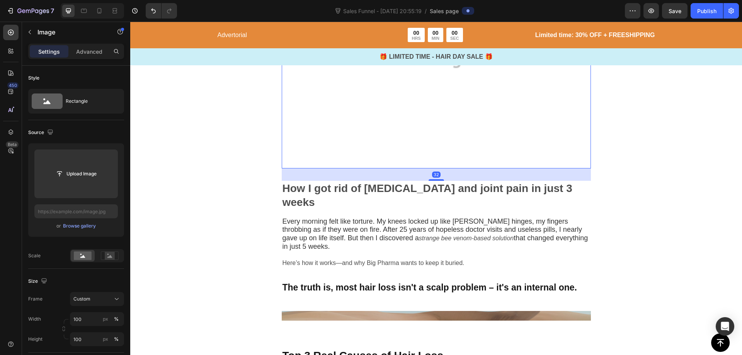
scroll to position [425, 0]
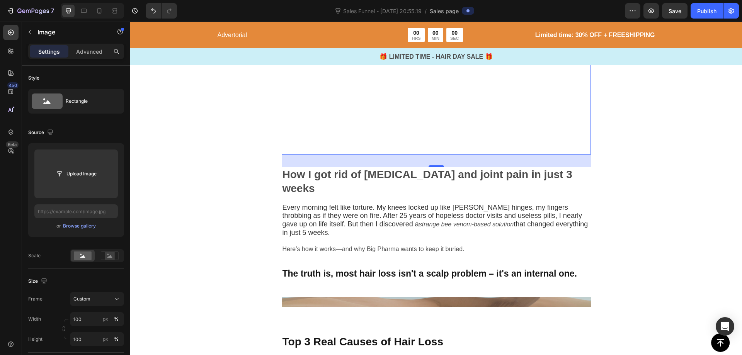
click at [408, 159] on div "32" at bounding box center [436, 161] width 309 height 12
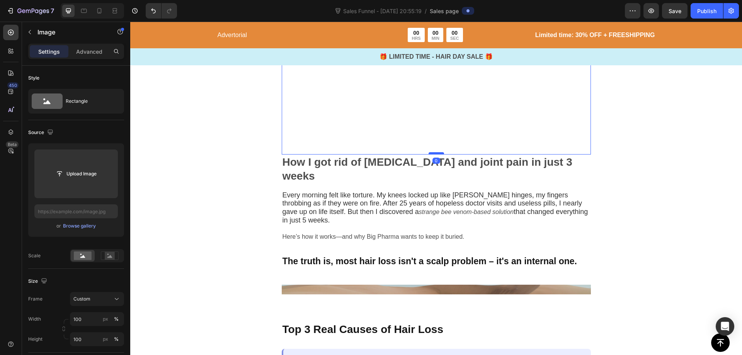
drag, startPoint x: 436, startPoint y: 165, endPoint x: 436, endPoint y: 153, distance: 12.4
click at [436, 153] on div at bounding box center [436, 153] width 15 height 2
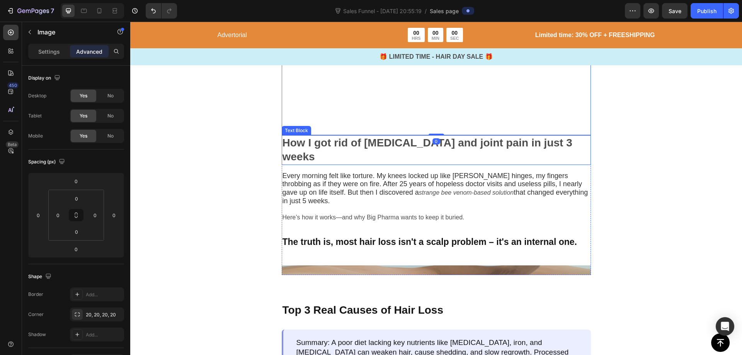
scroll to position [464, 0]
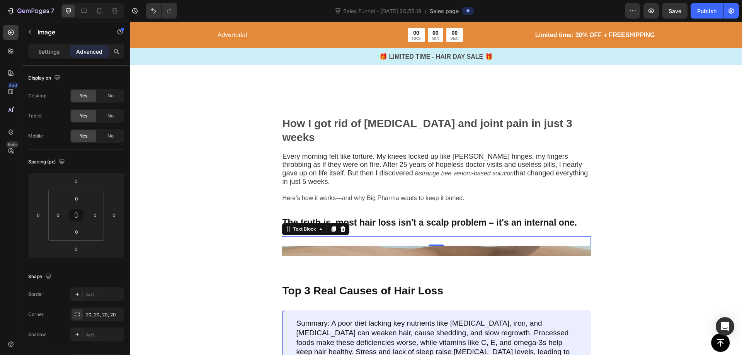
click at [425, 237] on p "Rich Text Editor. Editing area: main" at bounding box center [437, 241] width 308 height 8
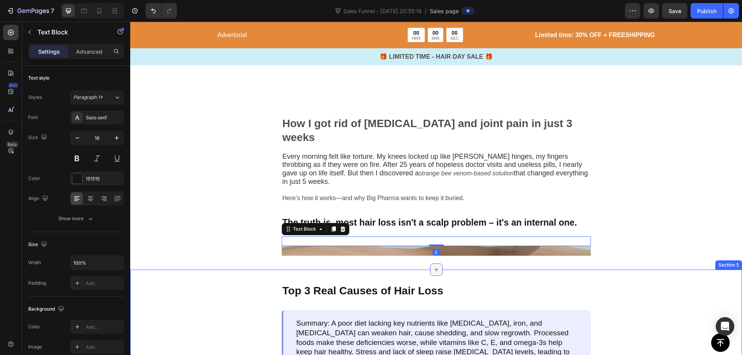
click at [435, 267] on icon at bounding box center [436, 270] width 6 height 6
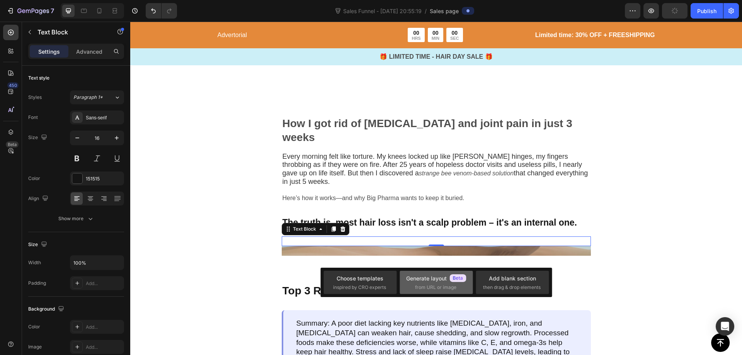
click at [436, 279] on div "Generate layout" at bounding box center [436, 279] width 60 height 8
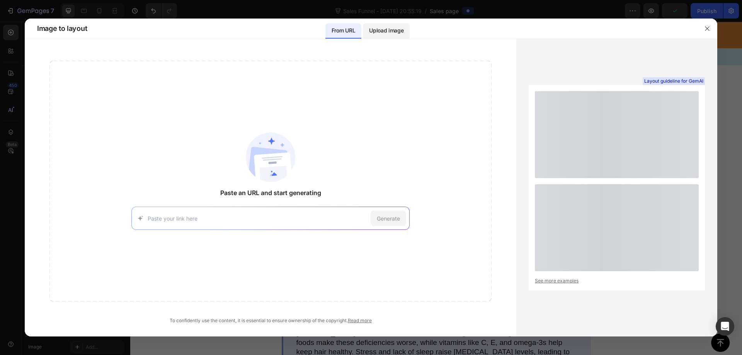
click at [378, 32] on p "Upload image" at bounding box center [386, 30] width 34 height 9
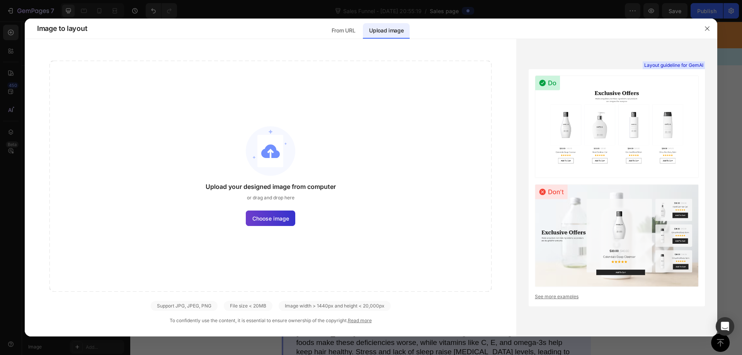
click at [285, 220] on span "Choose image" at bounding box center [270, 219] width 37 height 8
click at [0, 0] on input "Choose image" at bounding box center [0, 0] width 0 height 0
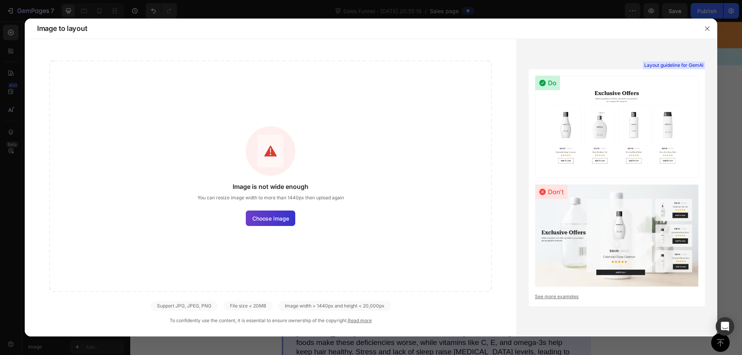
click at [278, 219] on span "Choose image" at bounding box center [270, 219] width 37 height 8
click at [0, 0] on input "Choose image" at bounding box center [0, 0] width 0 height 0
click at [711, 28] on button "button" at bounding box center [707, 28] width 12 height 12
